Goal: Task Accomplishment & Management: Use online tool/utility

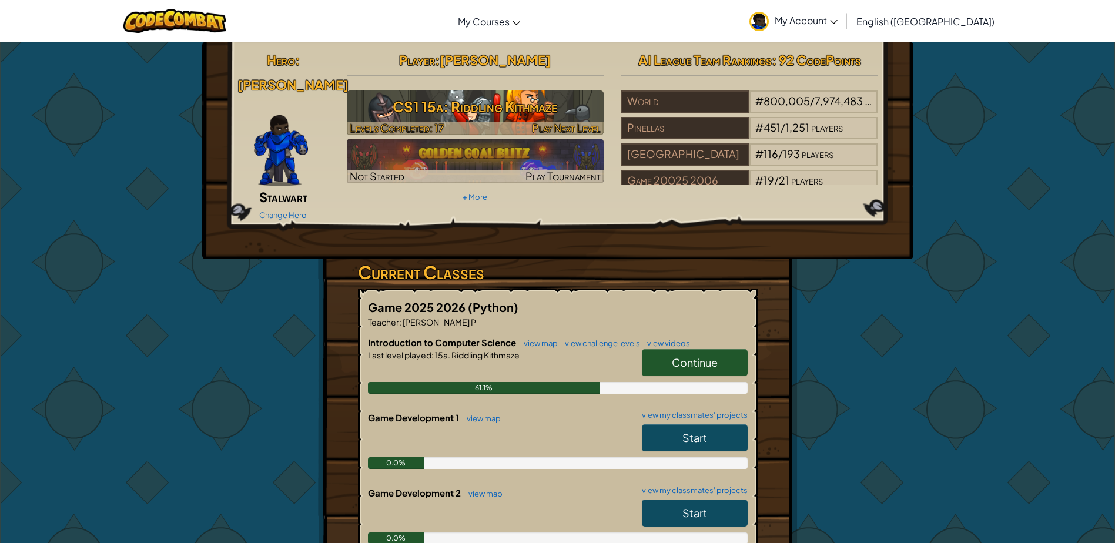
click at [568, 95] on h3 "CS1 15a: Riddling Kithmaze" at bounding box center [475, 106] width 257 height 26
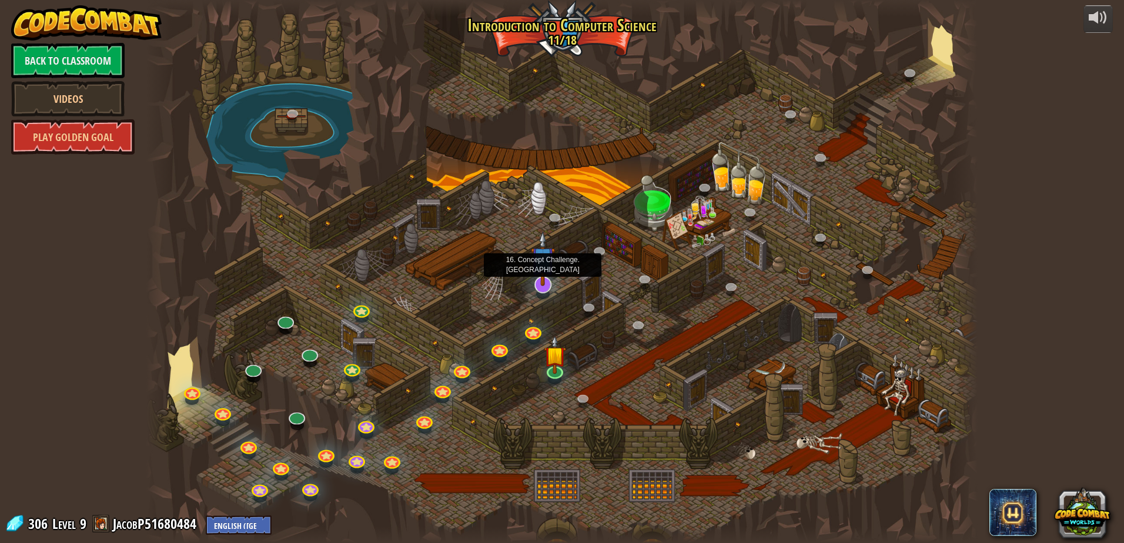
click at [542, 280] on img at bounding box center [543, 259] width 24 height 56
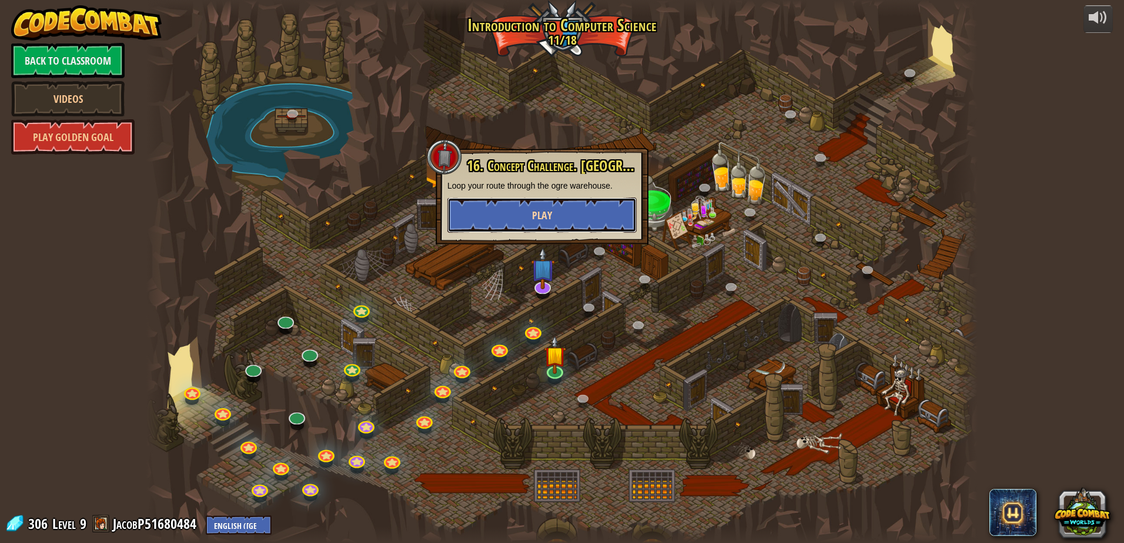
click at [588, 203] on button "Play" at bounding box center [541, 215] width 189 height 35
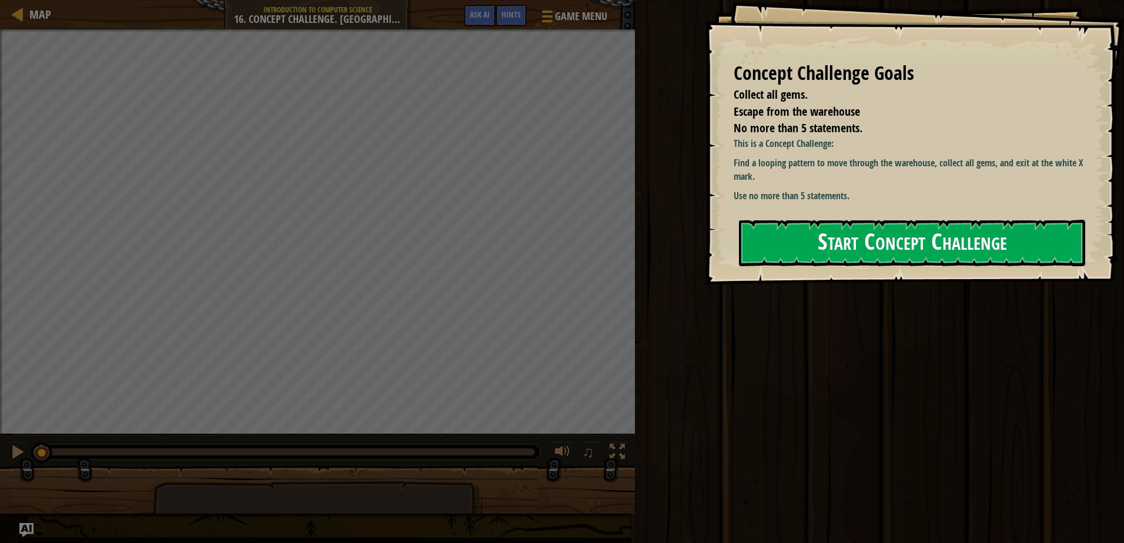
click at [810, 225] on button "Start Concept Challenge" at bounding box center [912, 243] width 346 height 46
